Goal: Information Seeking & Learning: Understand process/instructions

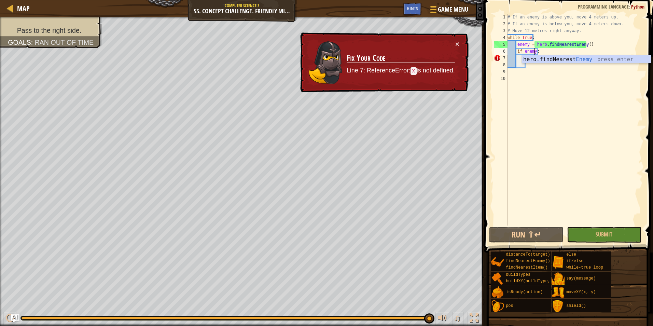
scroll to position [3, 2]
click at [541, 85] on div "# If an enemy is above you, move 4 meters up. # If an enemy is below you, move …" at bounding box center [574, 126] width 137 height 225
click at [555, 60] on div "# If an enemy is above you, move 4 meters up. # If an enemy is below you, move …" at bounding box center [574, 126] width 137 height 225
click at [458, 43] on button "×" at bounding box center [457, 43] width 4 height 7
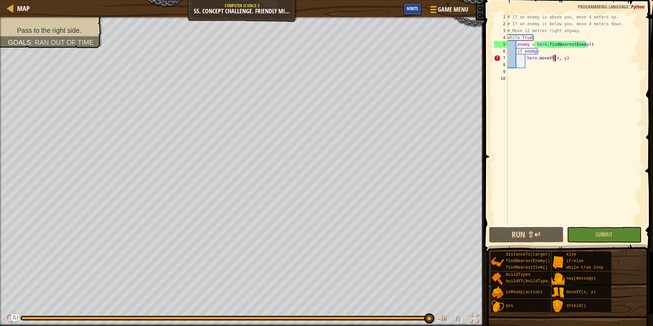
click at [414, 11] on span "Hints" at bounding box center [412, 8] width 11 height 6
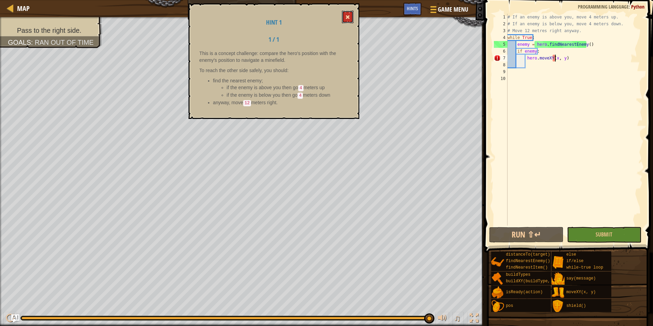
click at [350, 13] on button at bounding box center [348, 17] width 12 height 13
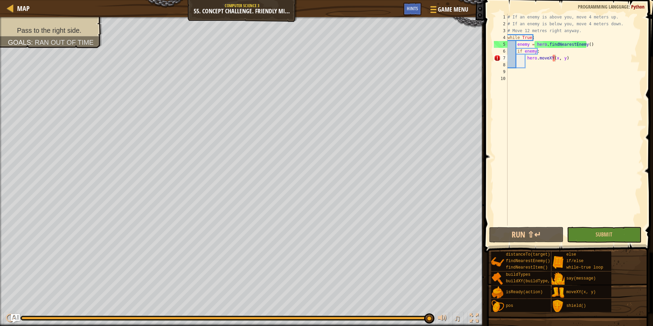
click at [15, 317] on img "Ask AI" at bounding box center [15, 318] width 9 height 9
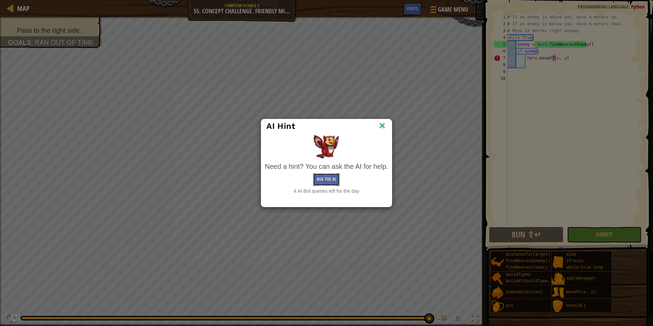
click at [323, 175] on button "Ask the AI" at bounding box center [326, 179] width 26 height 13
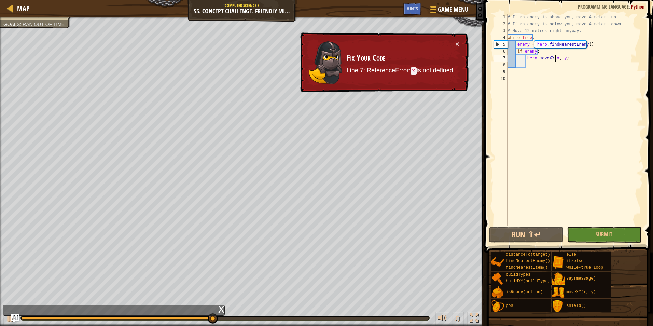
click at [220, 310] on div "x" at bounding box center [221, 308] width 6 height 7
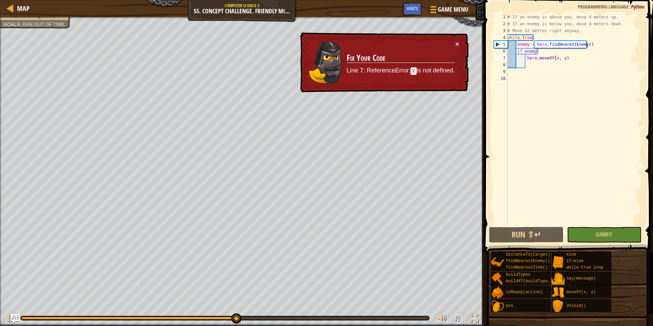
click at [18, 317] on img "Ask AI" at bounding box center [15, 318] width 9 height 9
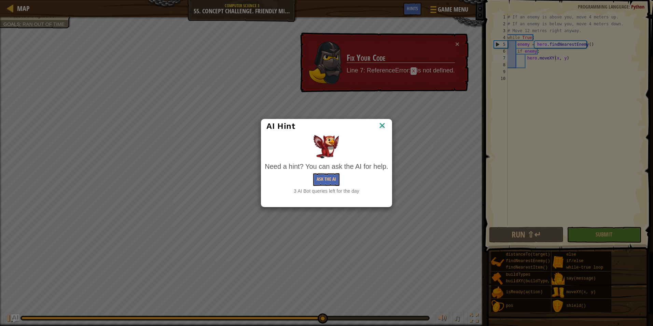
click at [380, 124] on img at bounding box center [382, 126] width 9 height 10
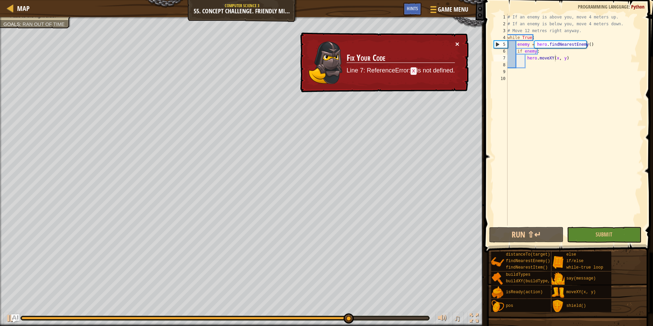
click at [457, 44] on button "×" at bounding box center [457, 43] width 4 height 7
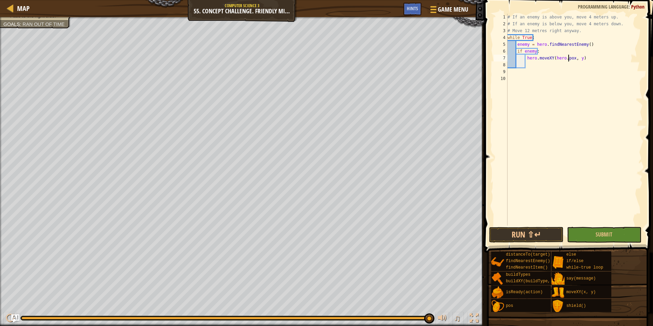
scroll to position [3, 5]
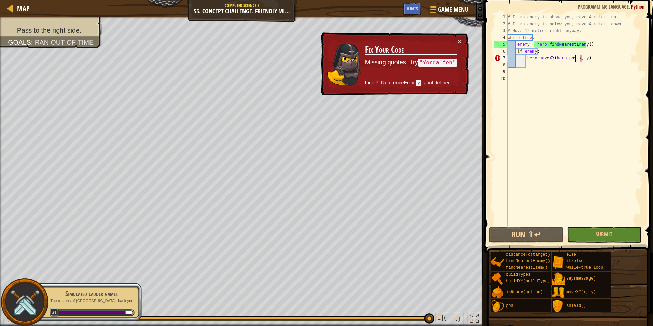
click at [543, 53] on div "# If an enemy is above you, move 4 meters up. # If an enemy is below you, move …" at bounding box center [574, 126] width 137 height 225
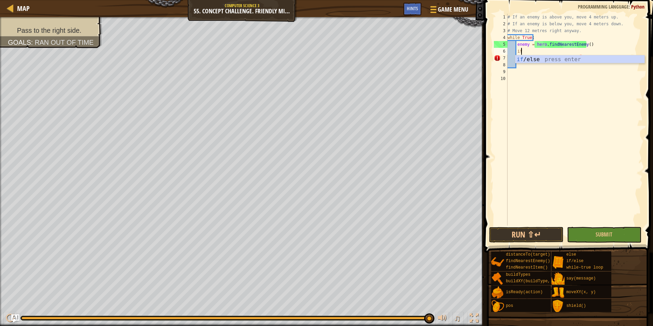
type textarea "i"
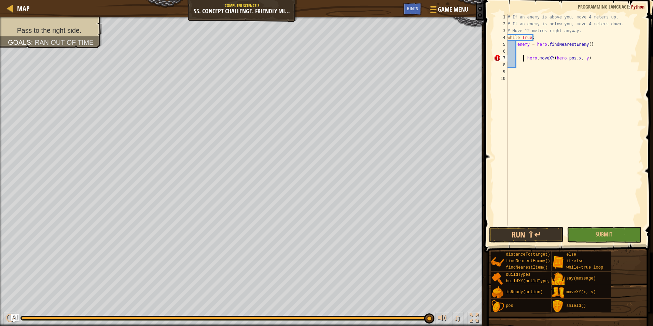
click at [524, 58] on div "# If an enemy is above you, move 4 meters up. # If an enemy is below you, move …" at bounding box center [574, 126] width 137 height 225
click at [587, 42] on div "# If an enemy is above you, move 4 meters up. # If an enemy is below you, move …" at bounding box center [574, 126] width 137 height 225
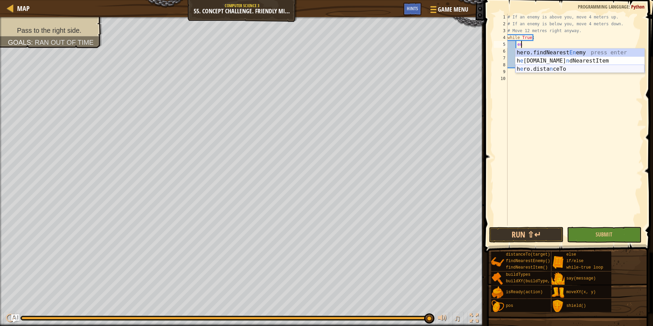
type textarea "e"
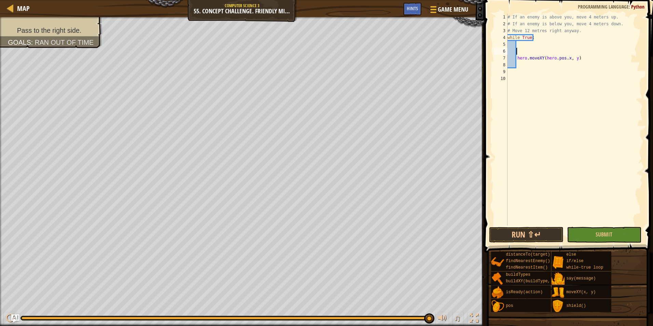
click at [519, 52] on div "# If an enemy is above you, move 4 meters up. # If an enemy is below you, move …" at bounding box center [574, 126] width 137 height 225
type textarea "while True:"
